Goal: Information Seeking & Learning: Learn about a topic

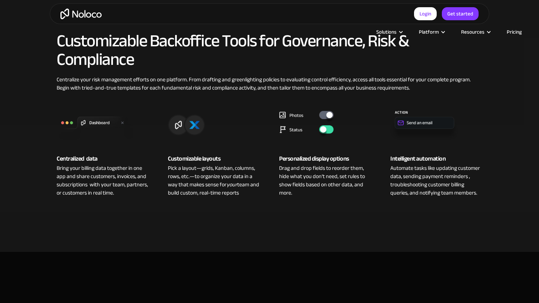
scroll to position [486, 0]
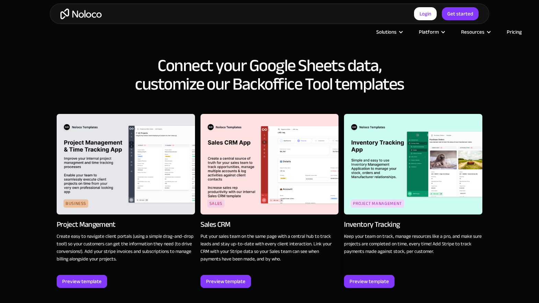
scroll to position [1007, 0]
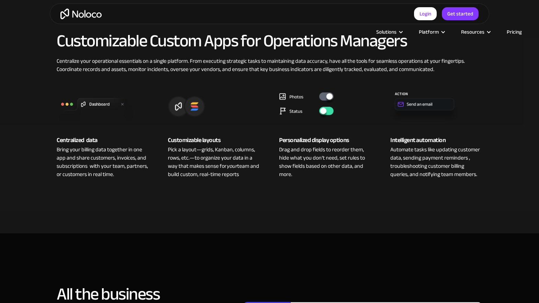
scroll to position [486, 0]
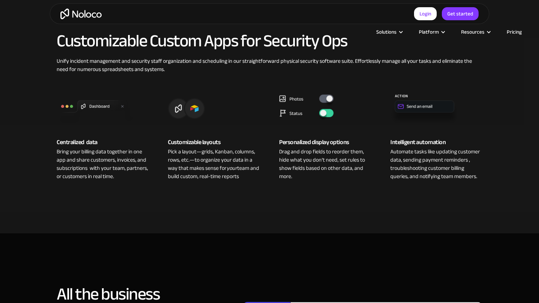
scroll to position [486, 0]
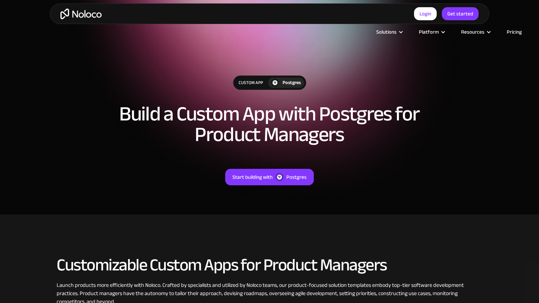
scroll to position [224, 0]
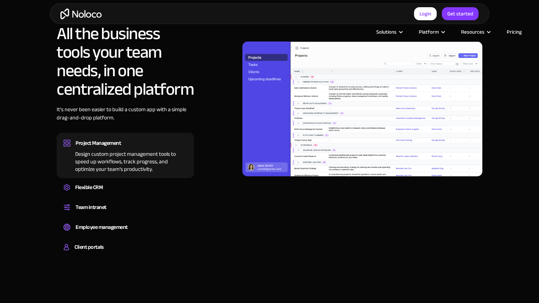
scroll to position [747, 0]
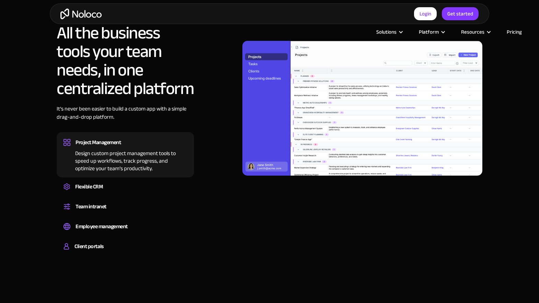
scroll to position [747, 0]
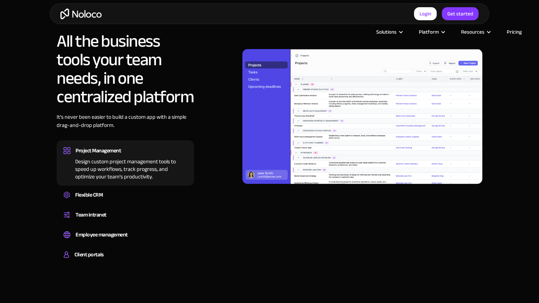
scroll to position [747, 0]
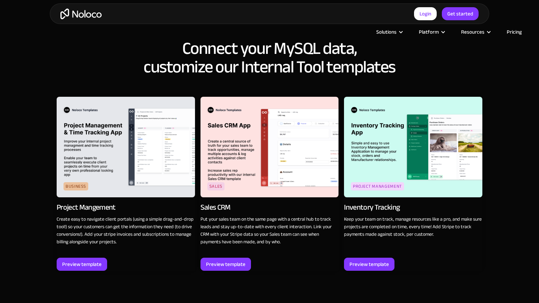
scroll to position [1008, 0]
